Goal: Transaction & Acquisition: Subscribe to service/newsletter

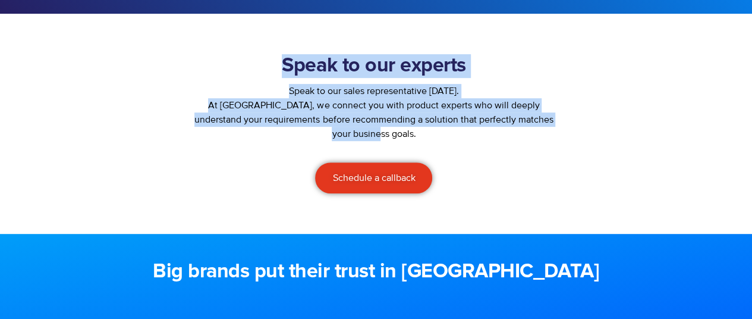
drag, startPoint x: 282, startPoint y: 67, endPoint x: 453, endPoint y: 136, distance: 184.7
click at [453, 136] on div "Speak to our experts Speak to our sales representative [DATE]. At [GEOGRAPHIC_D…" at bounding box center [374, 123] width 385 height 151
click at [453, 136] on p "At Ozonetel, we connect you with product experts who will deeply understand you…" at bounding box center [374, 119] width 373 height 43
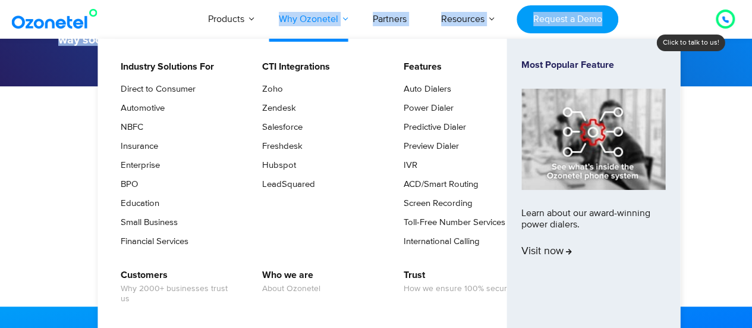
scroll to position [148, 0]
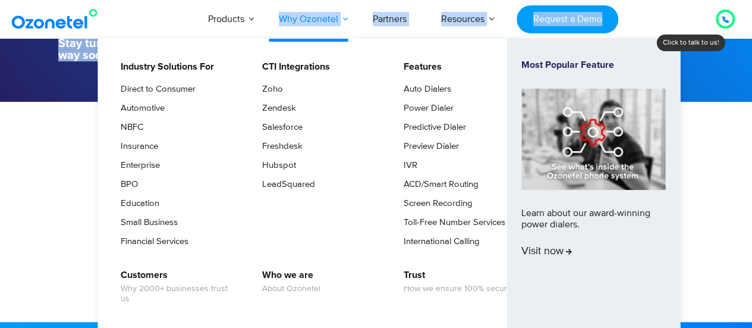
drag, startPoint x: 218, startPoint y: 271, endPoint x: 282, endPoint y: 6, distance: 272.3
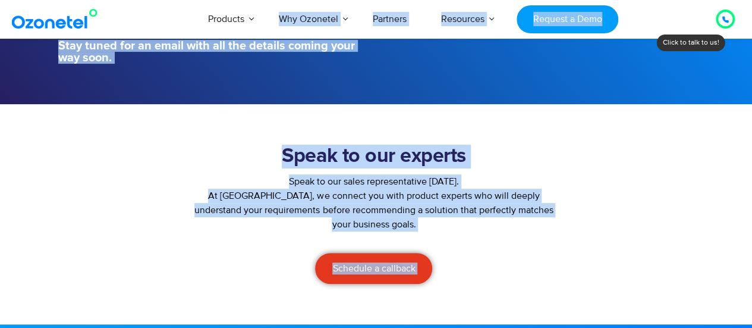
click at [30, 232] on section "Speak to our experts Speak to our sales representative today. At Ozonetel, we c…" at bounding box center [376, 214] width 752 height 220
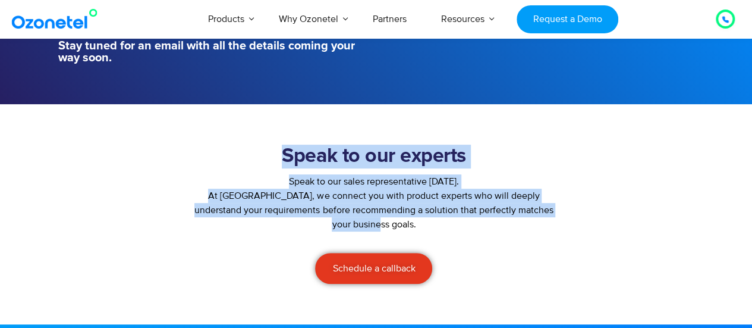
drag, startPoint x: 281, startPoint y: 153, endPoint x: 439, endPoint y: 223, distance: 172.6
click at [439, 223] on div "Speak to our experts Speak to our sales representative today. At Ozonetel, we c…" at bounding box center [374, 214] width 385 height 151
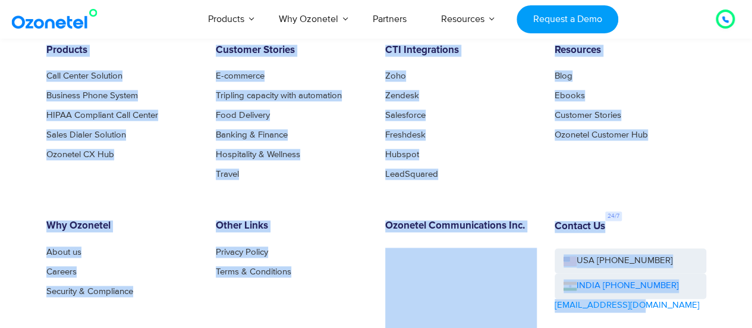
scroll to position [837, 0]
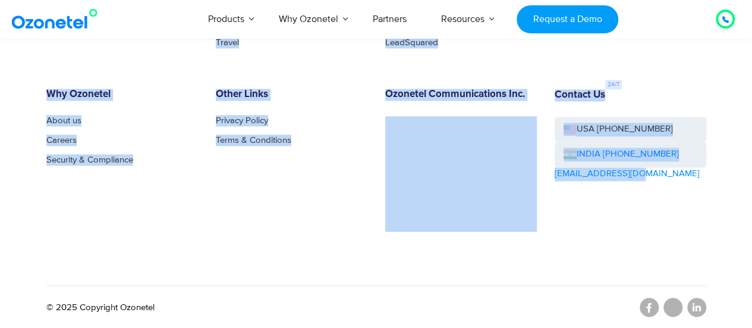
drag, startPoint x: 219, startPoint y: 79, endPoint x: 651, endPoint y: 197, distance: 447.2
click at [303, 234] on div "Products Call Center Solution Business Phone System HIPAA Compliant Call Center…" at bounding box center [376, 93] width 678 height 360
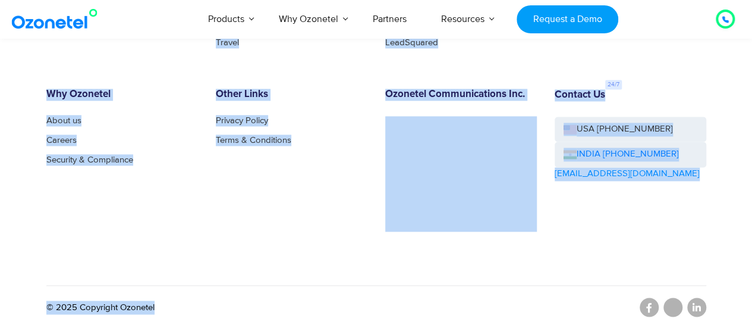
drag, startPoint x: 282, startPoint y: 304, endPoint x: 378, endPoint y: 288, distance: 97.6
click at [107, 244] on div "Products Call Center Solution Business Phone System HIPAA Compliant Call Center…" at bounding box center [376, 93] width 678 height 360
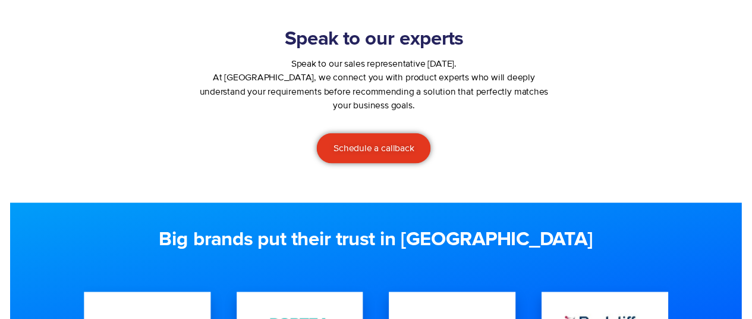
scroll to position [0, 0]
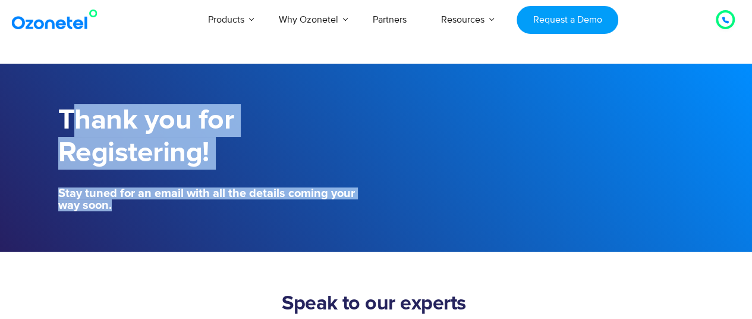
drag, startPoint x: 66, startPoint y: 122, endPoint x: 243, endPoint y: 237, distance: 210.7
click at [243, 237] on section "Thank you for Registering! Stay tuned for an email with all the details coming …" at bounding box center [376, 158] width 752 height 188
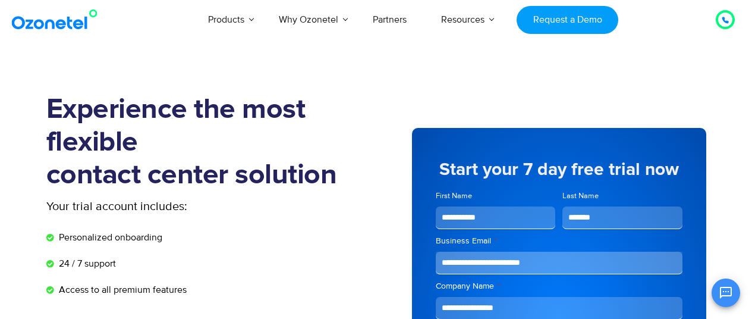
select select "**********"
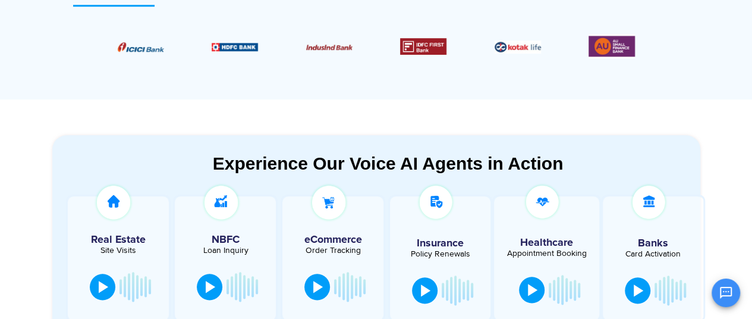
click at [113, 126] on section "Experience Our Voice AI Agents in Action Real Estate Site Visits NBFC Loan Inqu…" at bounding box center [376, 235] width 752 height 272
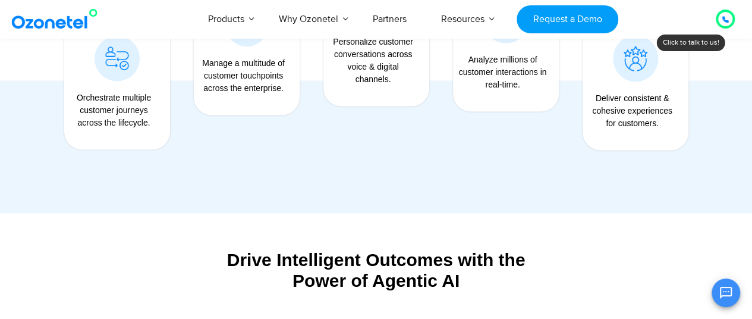
scroll to position [1115, 0]
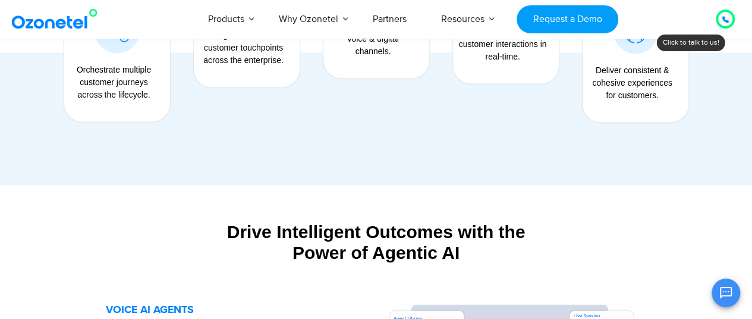
drag, startPoint x: 150, startPoint y: 97, endPoint x: 76, endPoint y: 62, distance: 82.0
click at [76, 63] on div "Orchestrate multiple customer journeys across the lifecycle." at bounding box center [114, 81] width 88 height 37
click at [312, 131] on div "Personalize customer conversations across voice & digital channels." at bounding box center [377, 39] width 130 height 244
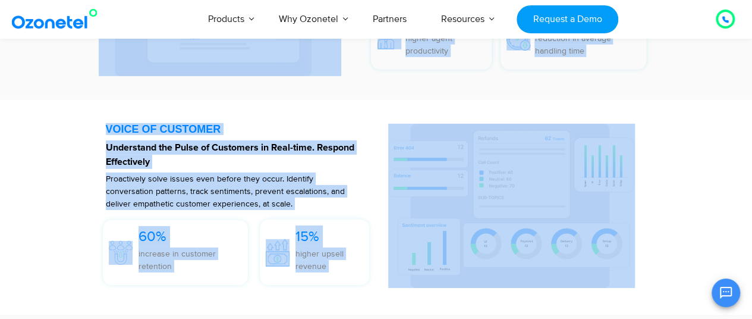
scroll to position [2173, 0]
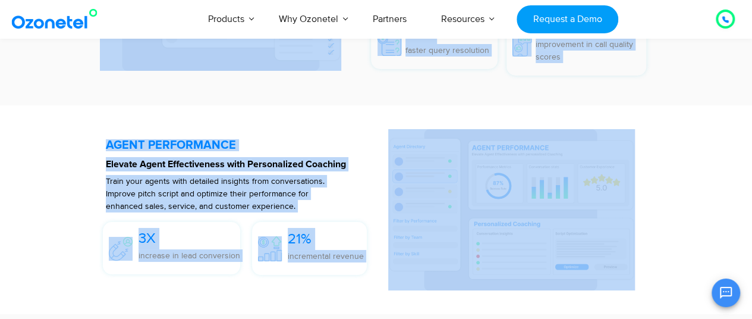
drag, startPoint x: 217, startPoint y: 164, endPoint x: 713, endPoint y: 199, distance: 497.4
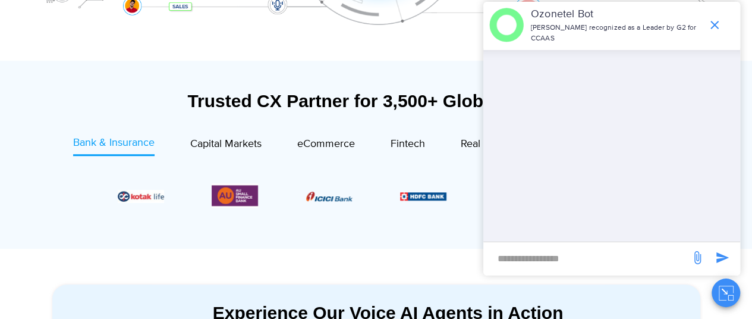
scroll to position [0, 0]
